Goal: Task Accomplishment & Management: Manage account settings

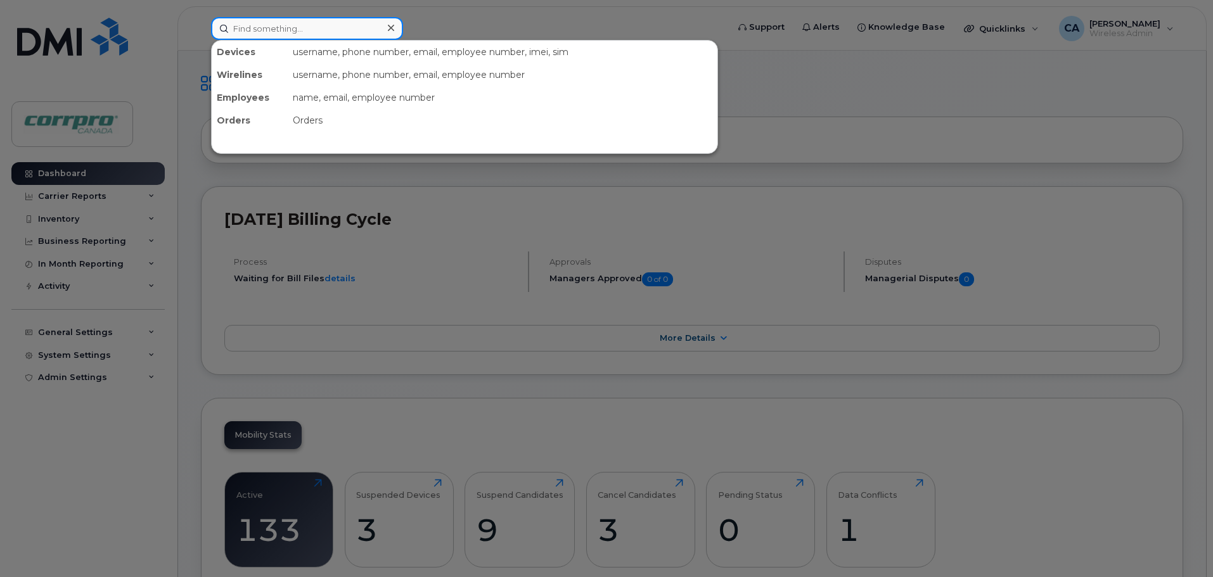
click at [284, 29] on input at bounding box center [307, 28] width 192 height 23
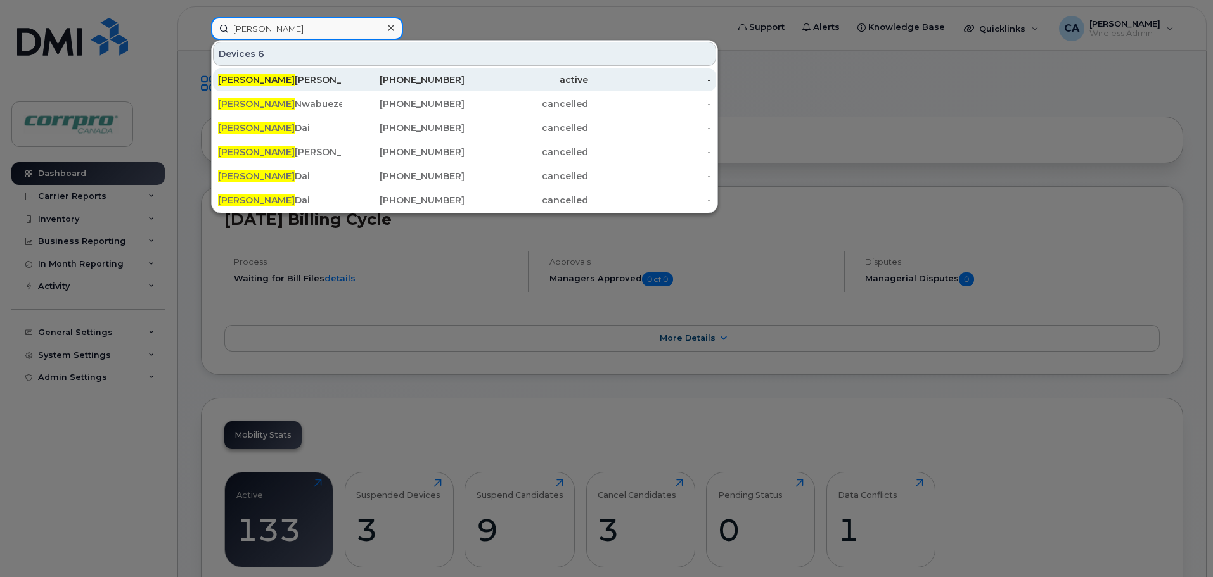
type input "[PERSON_NAME]"
click at [356, 84] on div "[PHONE_NUMBER]" at bounding box center [404, 80] width 124 height 13
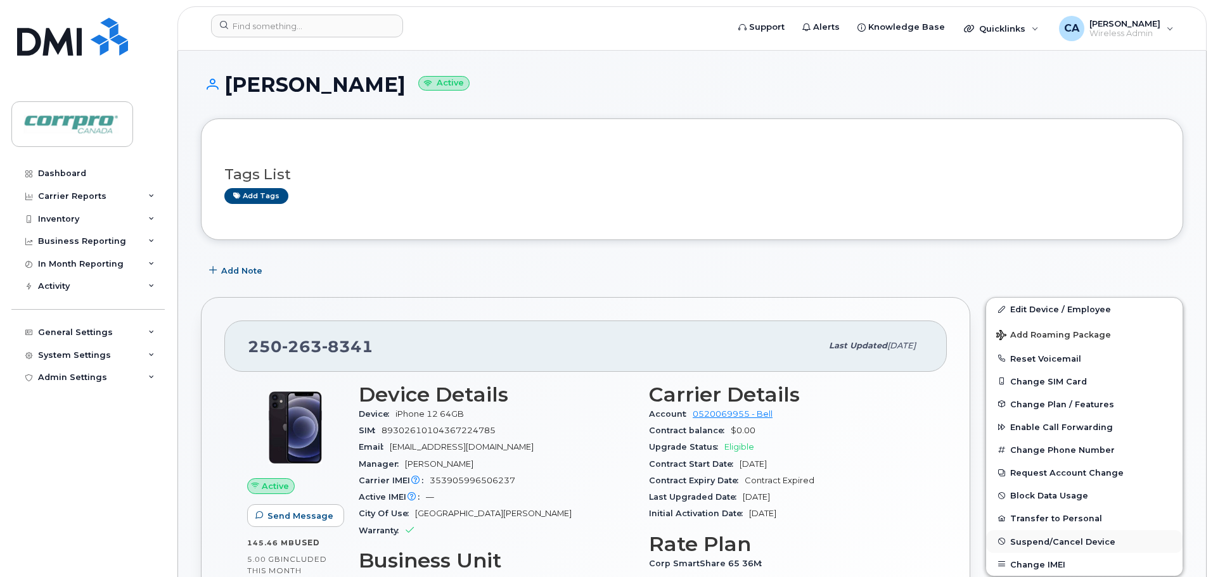
click at [1073, 537] on span "Suspend/Cancel Device" at bounding box center [1062, 542] width 105 height 10
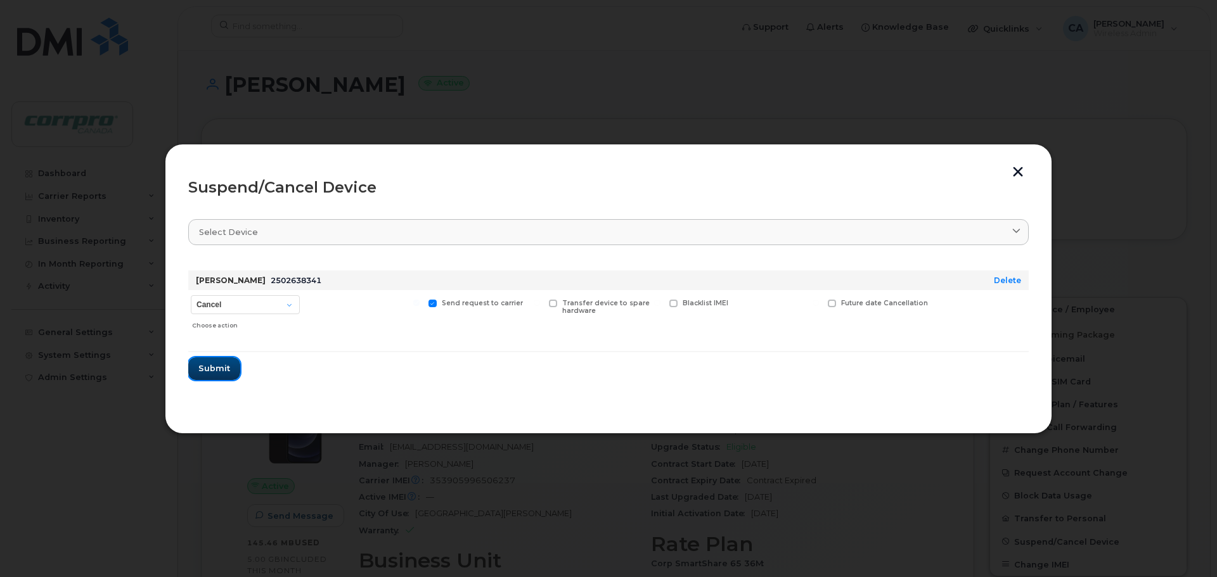
click at [210, 369] on span "Submit" at bounding box center [214, 368] width 32 height 12
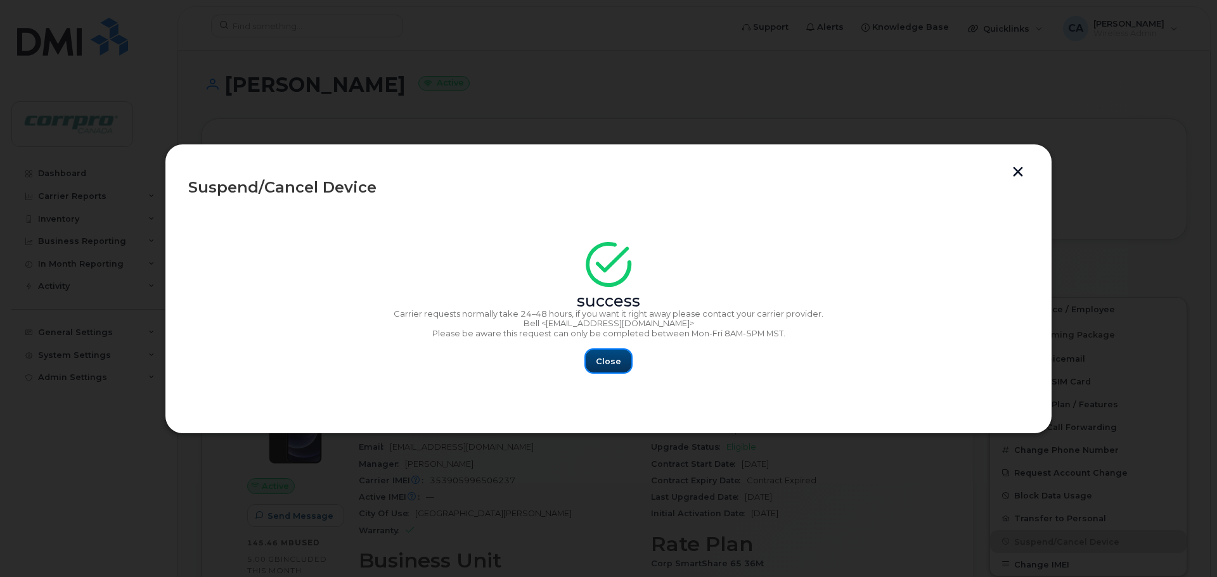
click at [620, 364] on button "Close" at bounding box center [609, 361] width 46 height 23
